Goal: Find specific page/section: Find specific page/section

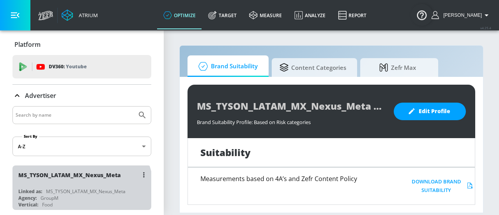
click at [81, 189] on div "MS_TYSON_LATAM_MX_Nexus_Meta" at bounding box center [85, 191] width 79 height 7
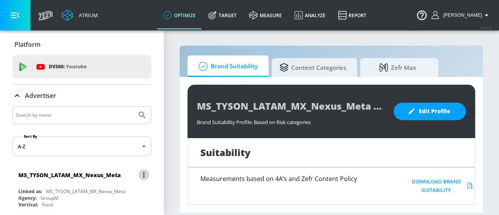
click at [143, 173] on icon "list of Advertiser" at bounding box center [144, 174] width 2 height 5
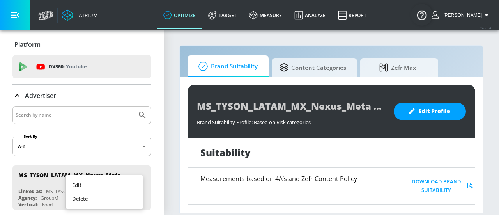
click at [307, 67] on div at bounding box center [249, 107] width 499 height 215
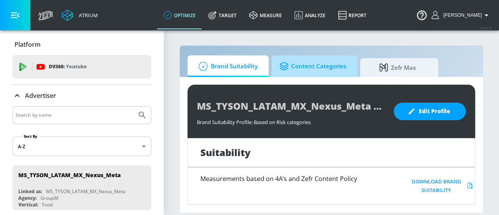
click at [314, 73] on span "Content Categories" at bounding box center [312, 66] width 67 height 19
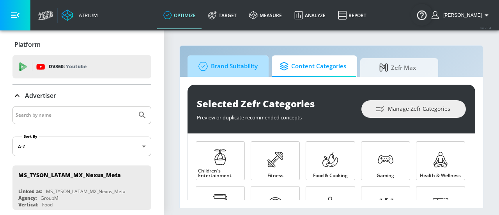
click at [247, 60] on span "Brand Suitability" at bounding box center [226, 66] width 62 height 19
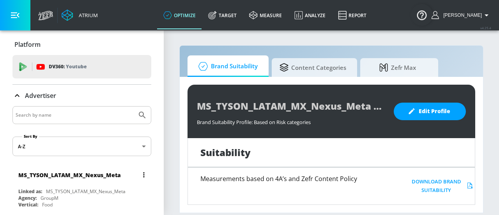
click at [97, 188] on div "MS_TYSON_LATAM_MX_Nexus_Meta" at bounding box center [85, 191] width 79 height 7
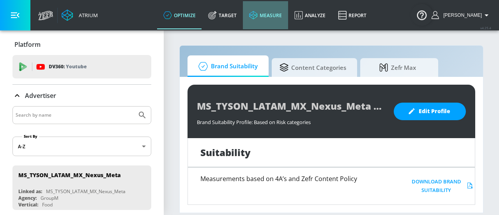
click at [282, 13] on link "measure" at bounding box center [265, 15] width 45 height 28
